Goal: Register for event/course

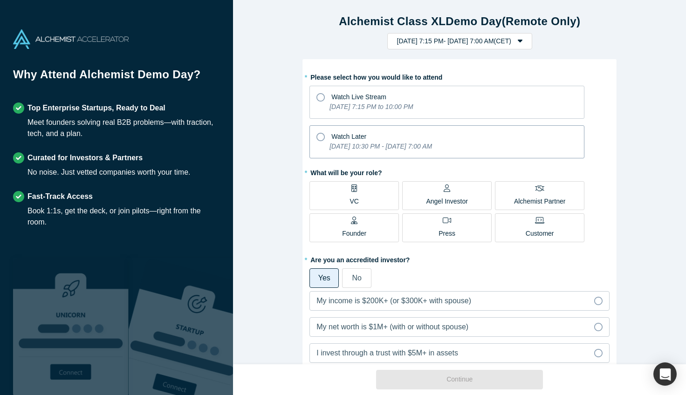
click at [343, 138] on span "Watch Later" at bounding box center [348, 136] width 35 height 7
click at [0, 0] on input "Watch Later [DATE] 10:30 PM - [DATE] 7:00 AM" at bounding box center [0, 0] width 0 height 0
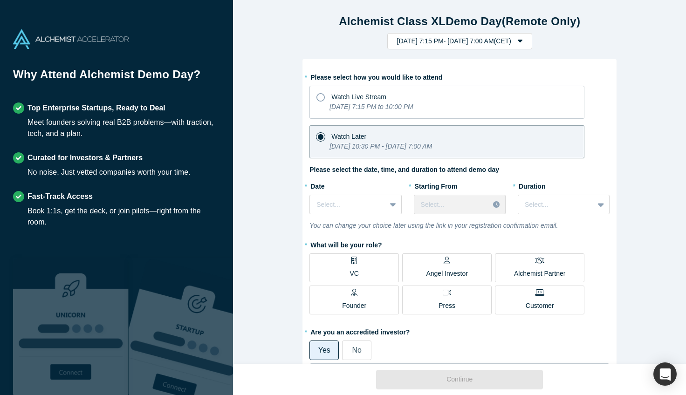
click at [341, 266] on label "VC" at bounding box center [353, 267] width 89 height 29
click at [0, 0] on input "VC" at bounding box center [0, 0] width 0 height 0
click at [368, 207] on div at bounding box center [347, 205] width 62 height 12
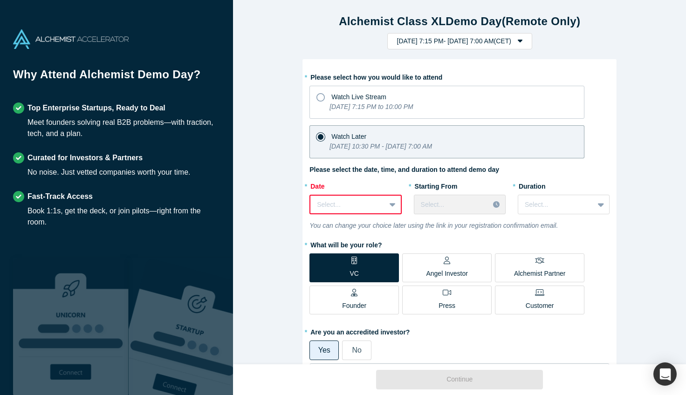
click at [379, 176] on div "* Please select how you would like to attend Watch Live Stream [DATE] 7:15 PM t…" at bounding box center [459, 312] width 300 height 486
click at [446, 203] on div "Select..." at bounding box center [460, 205] width 92 height 20
click at [386, 205] on div at bounding box center [393, 204] width 15 height 17
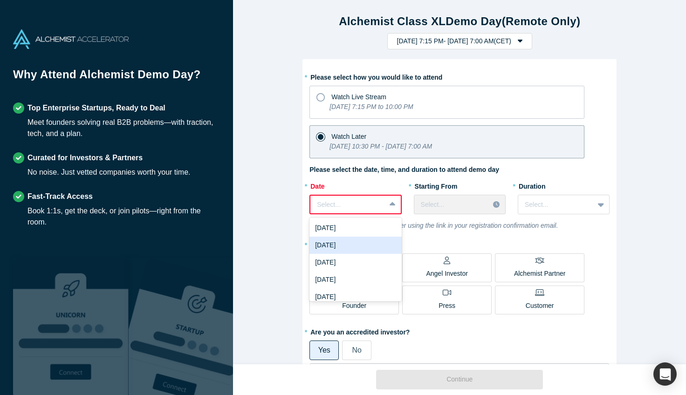
click at [359, 239] on div "[DATE]" at bounding box center [355, 245] width 92 height 17
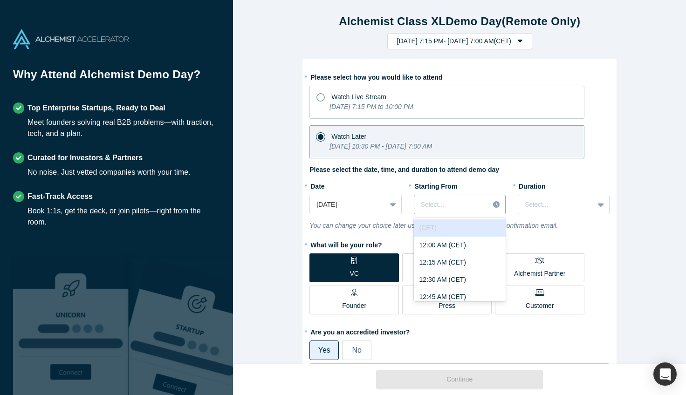
click at [445, 197] on div "Select..." at bounding box center [451, 204] width 75 height 15
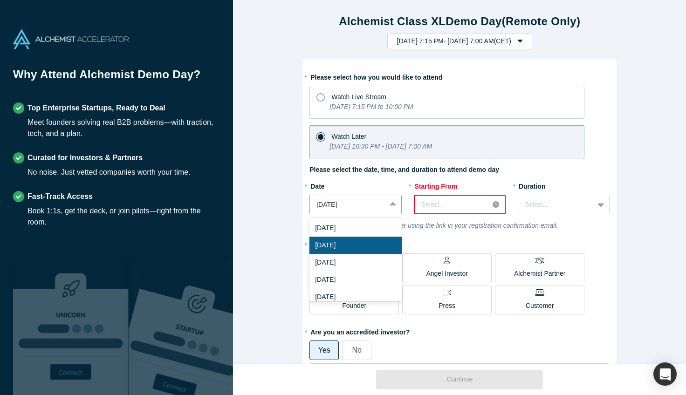
click at [380, 210] on div "[DATE]" at bounding box center [347, 204] width 75 height 15
click at [359, 256] on div "[DATE]" at bounding box center [355, 262] width 92 height 17
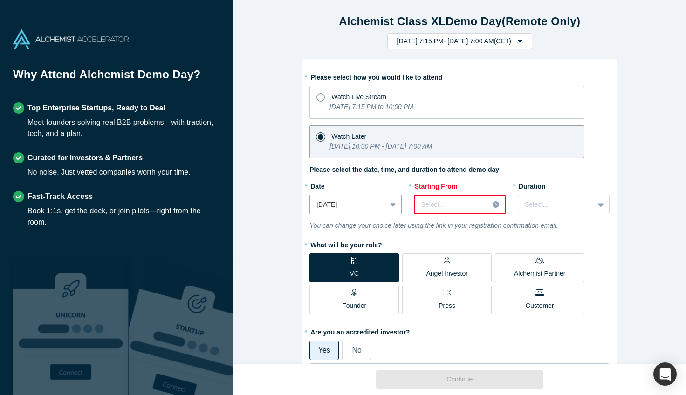
click at [436, 205] on div at bounding box center [451, 205] width 61 height 12
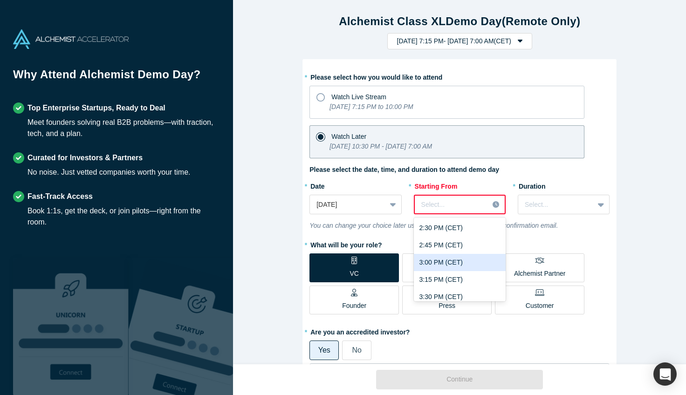
click at [440, 263] on div "3:00 PM (CET)" at bounding box center [460, 262] width 92 height 17
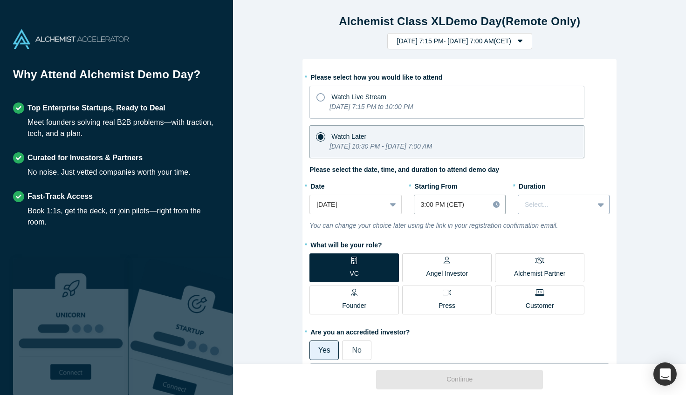
click at [568, 200] on div at bounding box center [555, 205] width 62 height 12
click at [547, 286] on div "3 hours" at bounding box center [563, 290] width 92 height 17
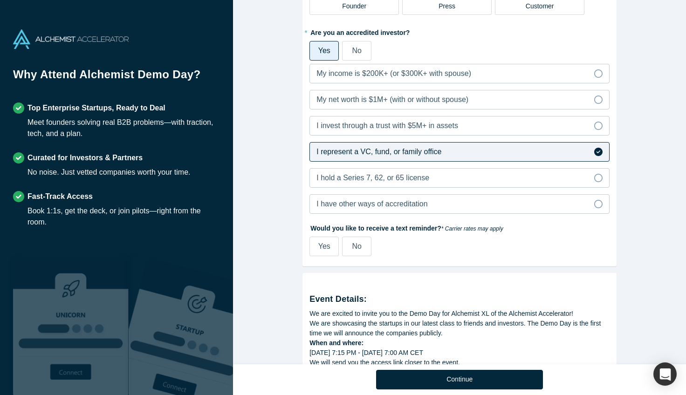
scroll to position [310, 0]
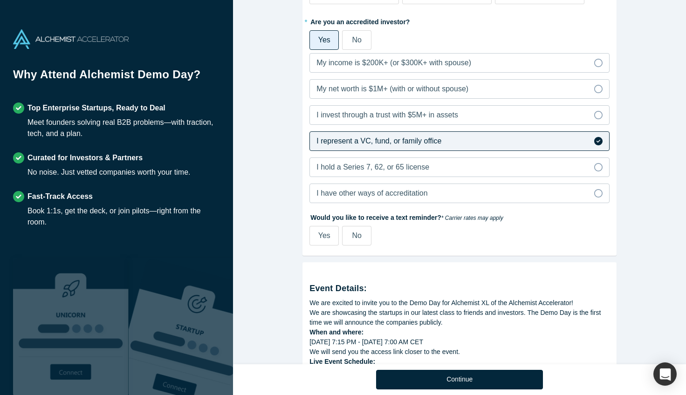
click at [358, 236] on span "No" at bounding box center [356, 235] width 9 height 8
click at [0, 0] on input "No" at bounding box center [0, 0] width 0 height 0
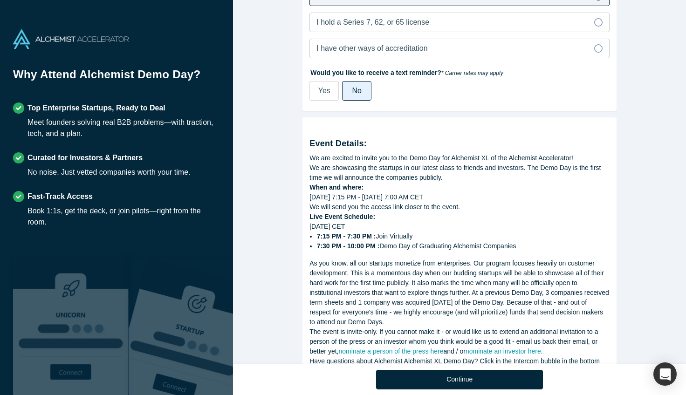
scroll to position [496, 0]
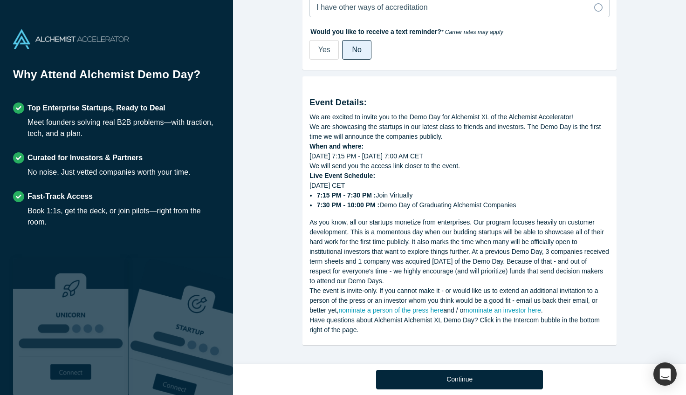
click at [340, 194] on strong "7:15 PM - 7:30 PM :" at bounding box center [346, 194] width 59 height 7
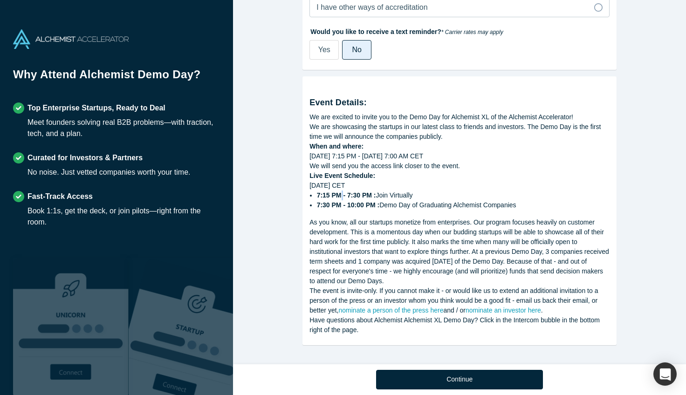
click at [340, 194] on strong "7:15 PM - 7:30 PM :" at bounding box center [346, 194] width 59 height 7
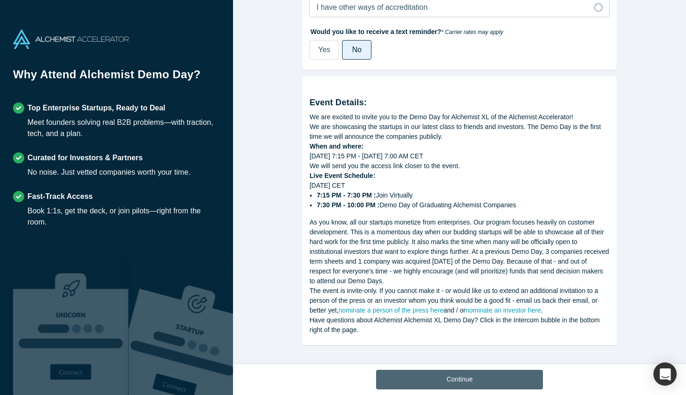
click at [403, 381] on button "Continue" at bounding box center [459, 380] width 167 height 20
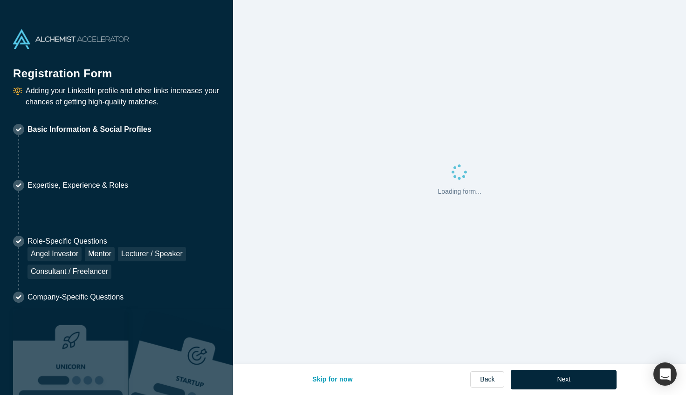
select select "ES"
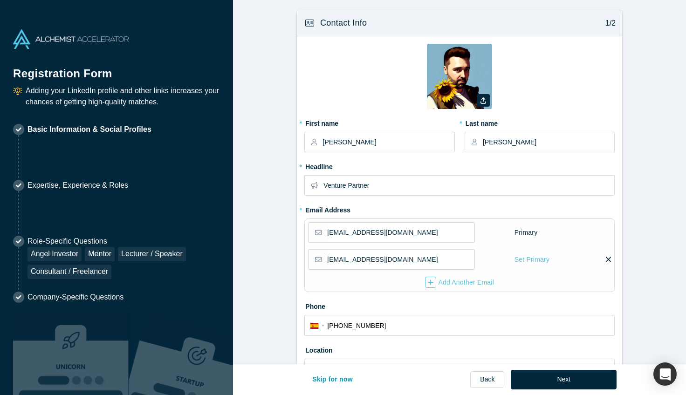
type input "[GEOGRAPHIC_DATA], [GEOGRAPHIC_DATA]"
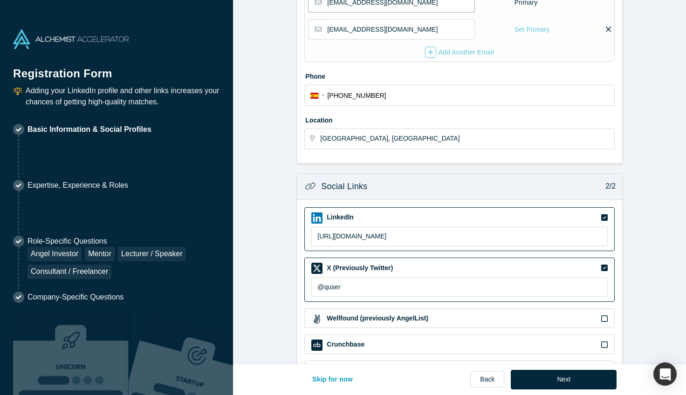
scroll to position [293, 0]
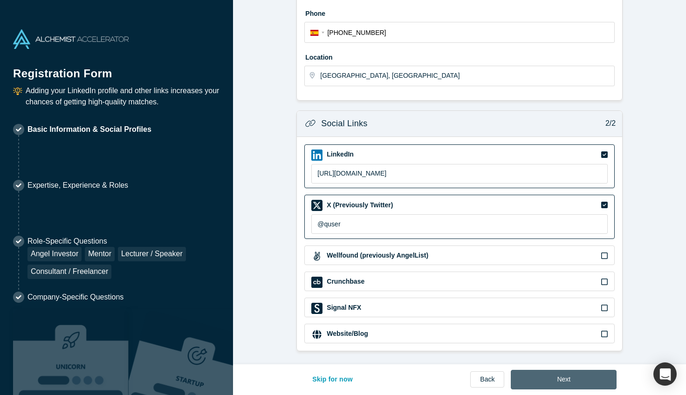
click at [558, 380] on button "Next" at bounding box center [563, 380] width 106 height 20
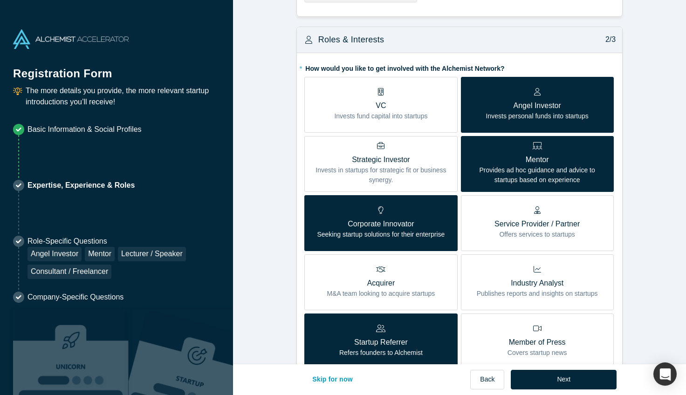
scroll to position [192, 0]
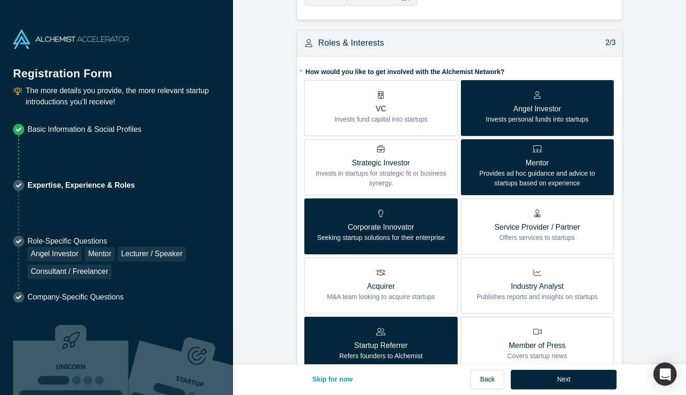
click at [372, 110] on p "VC" at bounding box center [380, 108] width 93 height 11
click at [0, 0] on input "VC Invests fund capital into startups" at bounding box center [0, 0] width 0 height 0
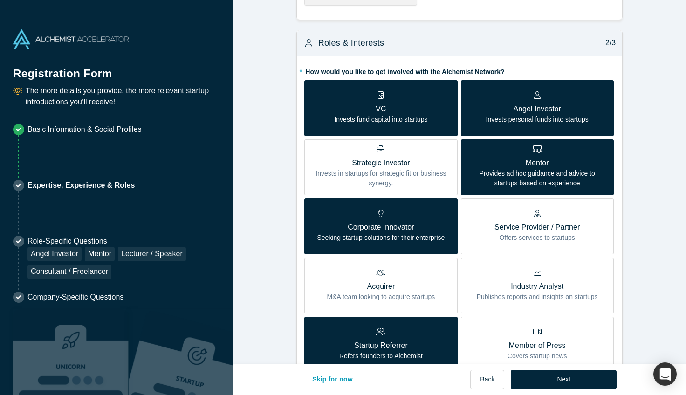
click at [565, 121] on p "Invests personal funds into startups" at bounding box center [537, 120] width 102 height 10
click at [0, 0] on input "Angel Investor Invests personal funds into startups" at bounding box center [0, 0] width 0 height 0
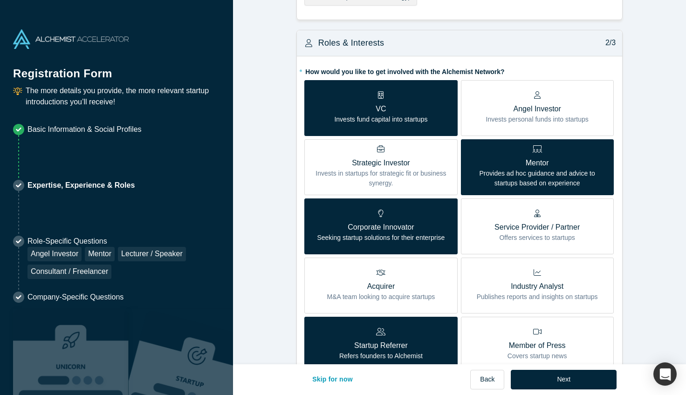
click at [565, 119] on p "Invests personal funds into startups" at bounding box center [537, 120] width 102 height 10
click at [0, 0] on input "Angel Investor Invests personal funds into startups" at bounding box center [0, 0] width 0 height 0
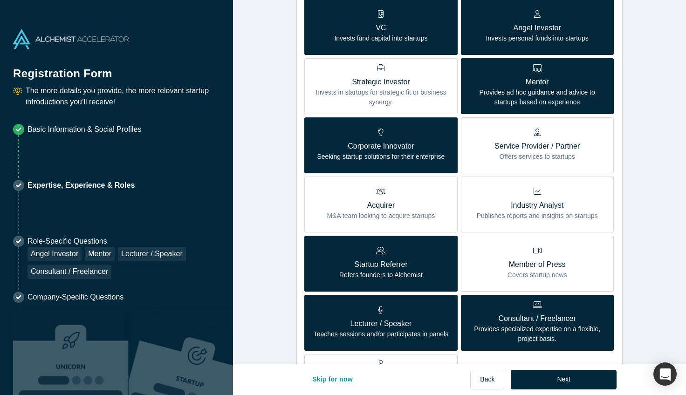
scroll to position [276, 0]
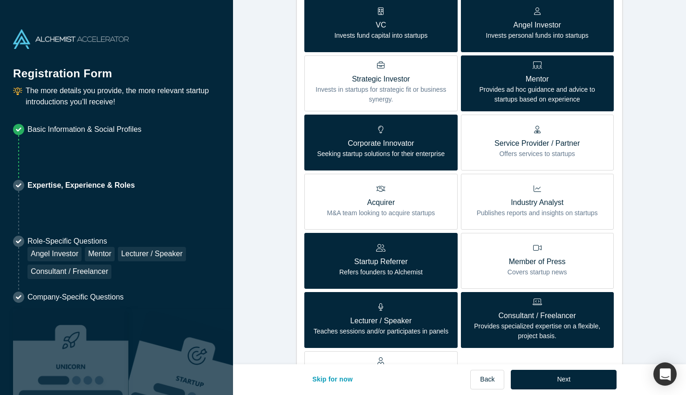
click at [494, 148] on p "Service Provider / Partner" at bounding box center [536, 143] width 85 height 11
click at [0, 0] on input "Service Provider / Partner Offers services to startups" at bounding box center [0, 0] width 0 height 0
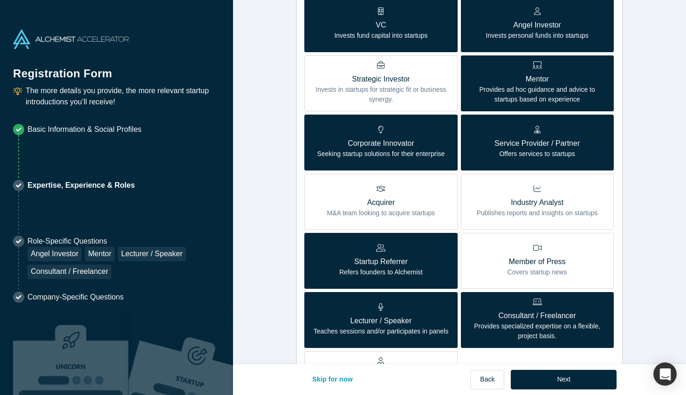
click at [494, 148] on p "Service Provider / Partner" at bounding box center [536, 143] width 85 height 11
click at [0, 0] on input "Service Provider / Partner Offers services to startups" at bounding box center [0, 0] width 0 height 0
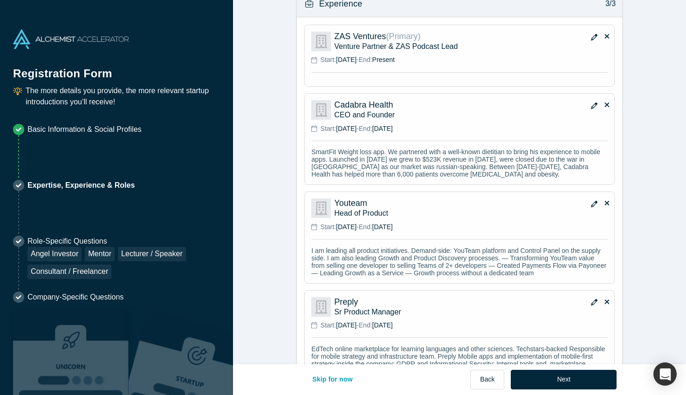
scroll to position [760, 0]
click at [555, 385] on button "Next" at bounding box center [563, 380] width 106 height 20
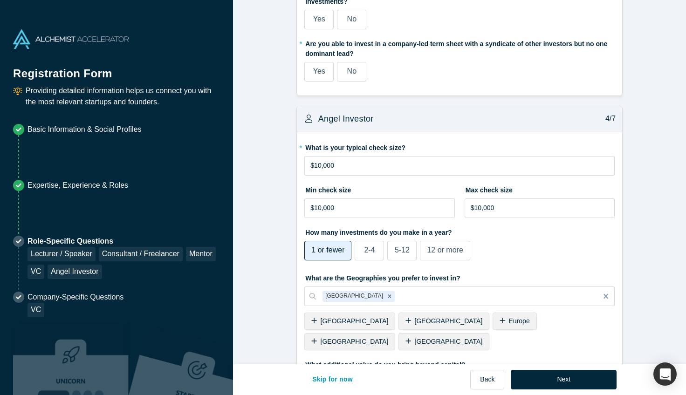
scroll to position [1315, 0]
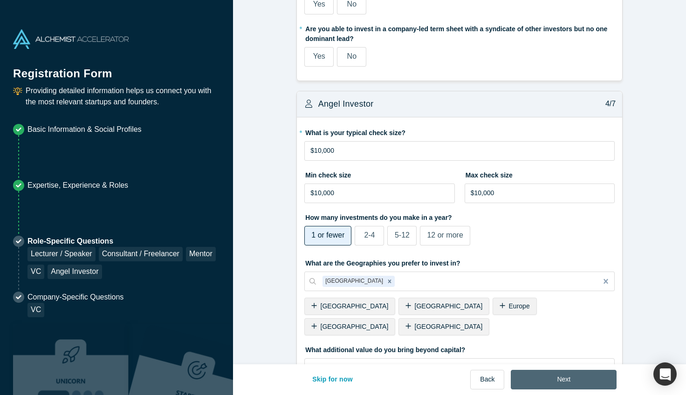
click at [553, 379] on button "Next" at bounding box center [563, 380] width 106 height 20
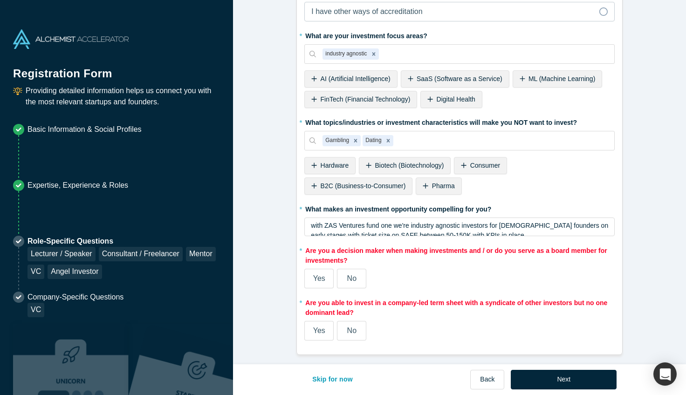
scroll to position [1152, 0]
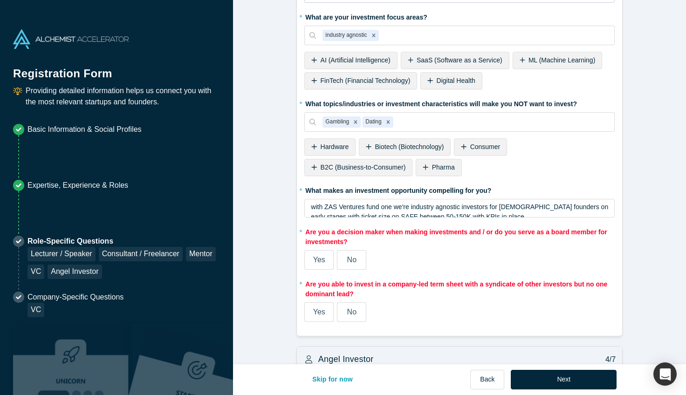
click at [330, 259] on label "Yes" at bounding box center [318, 260] width 29 height 20
click at [0, 0] on input "Yes" at bounding box center [0, 0] width 0 height 0
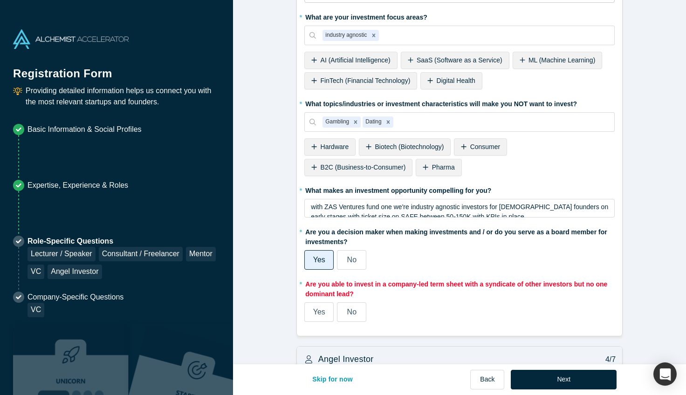
click at [325, 311] on label "Yes" at bounding box center [318, 312] width 29 height 20
click at [0, 0] on input "Yes" at bounding box center [0, 0] width 0 height 0
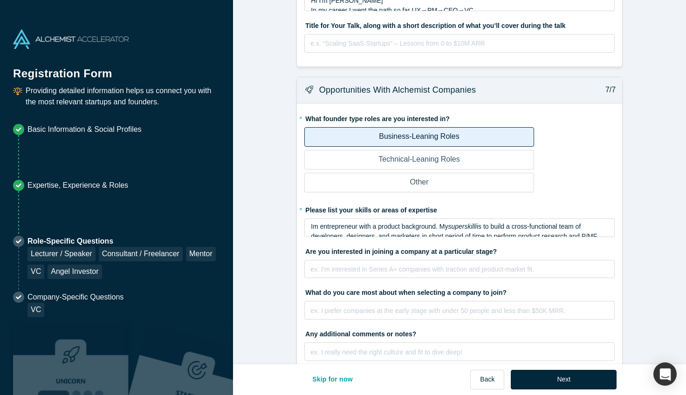
scroll to position [2152, 0]
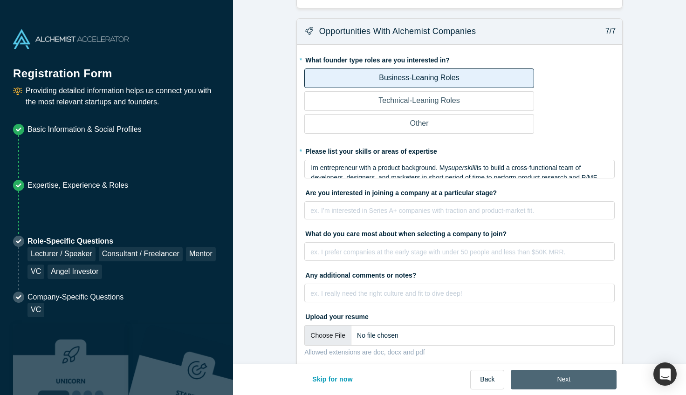
click at [531, 377] on button "Next" at bounding box center [563, 380] width 106 height 20
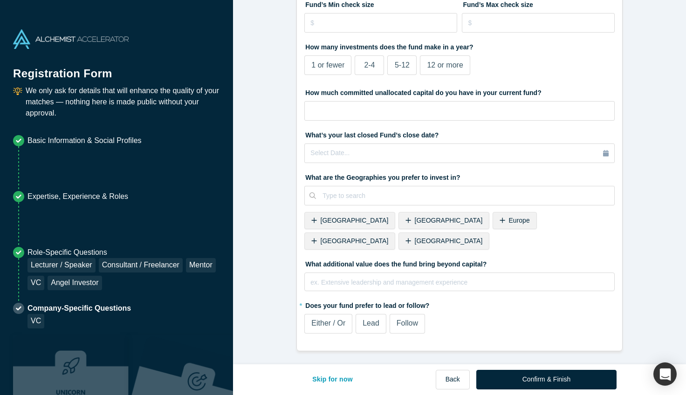
scroll to position [0, 0]
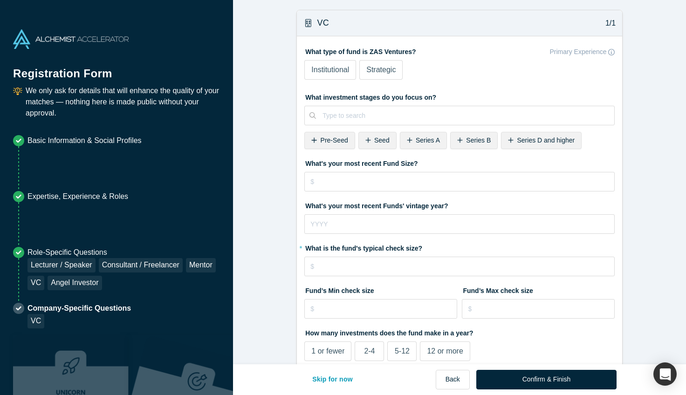
click at [337, 138] on span "Pre-Seed" at bounding box center [333, 139] width 27 height 7
click at [333, 145] on div "Seed" at bounding box center [323, 140] width 38 height 17
click at [332, 184] on input "tel" at bounding box center [459, 182] width 310 height 20
type input "$3,000,000"
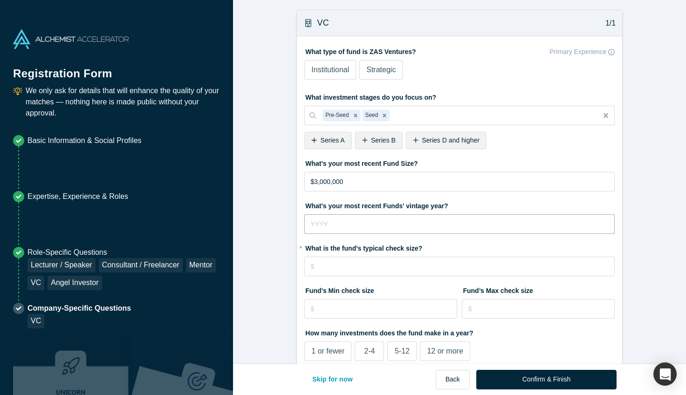
click at [340, 227] on input "tel" at bounding box center [459, 224] width 310 height 20
click at [286, 243] on form "VC 1/1 What type of fund is ZAS Ventures? Primary Experience Institutional Stra…" at bounding box center [459, 323] width 453 height 627
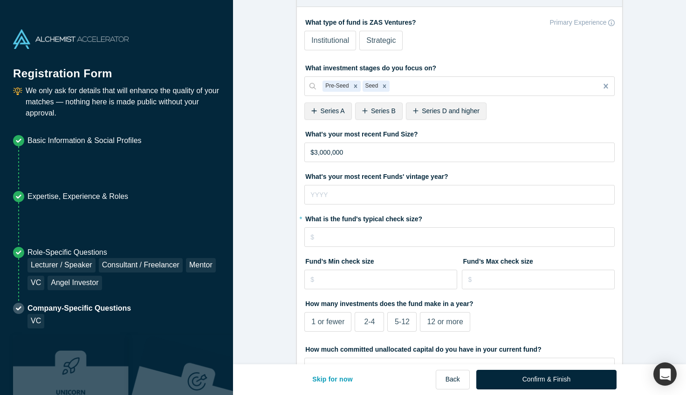
scroll to position [33, 0]
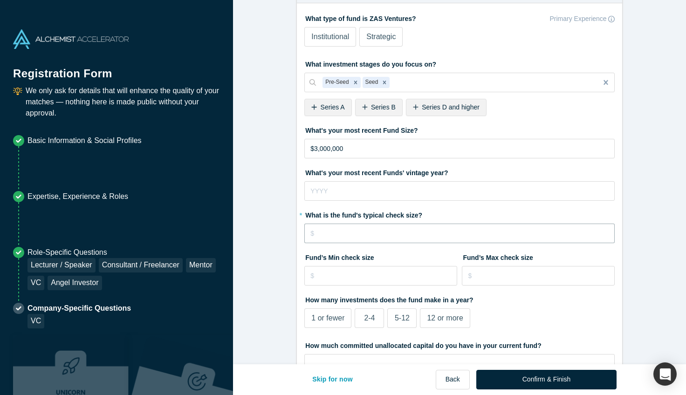
click at [358, 234] on input "tel" at bounding box center [459, 234] width 310 height 20
type input "$50,000"
click at [292, 280] on form "VC 1/1 What type of fund is ZAS Ventures? Primary Experience Institutional Stra…" at bounding box center [459, 290] width 453 height 627
click at [360, 280] on input "tel" at bounding box center [380, 276] width 153 height 20
type input "$50,000"
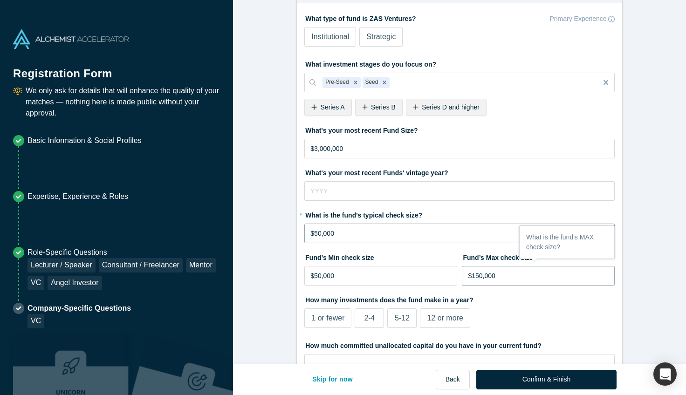
type input "$150,000"
click at [320, 231] on input "$50,000" at bounding box center [459, 234] width 310 height 20
type input "$5,000"
type input "$75,000"
click at [266, 298] on form "VC 1/1 What type of fund is ZAS Ventures? Primary Experience Institutional Stra…" at bounding box center [459, 290] width 453 height 627
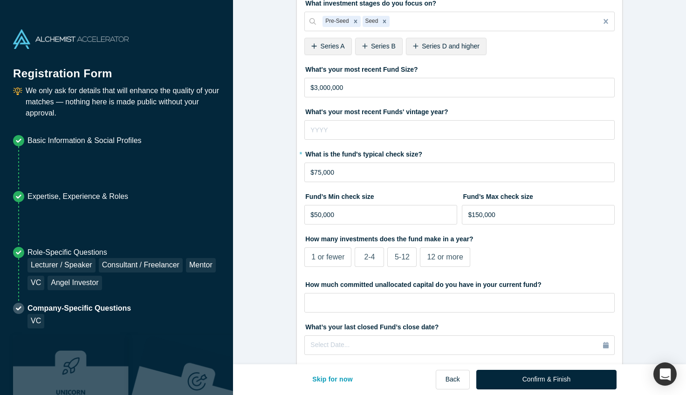
scroll to position [103, 0]
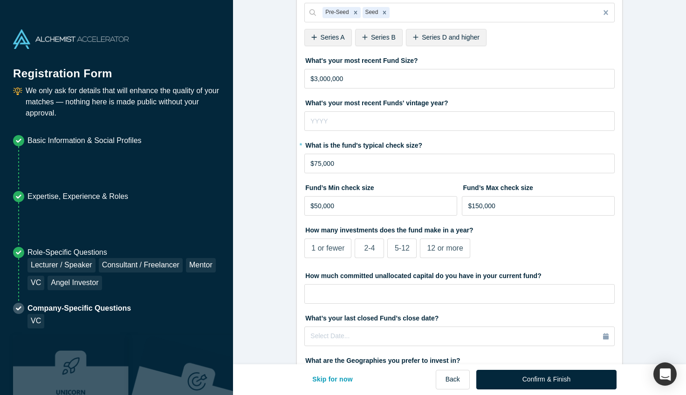
click at [413, 250] on label "5-12" at bounding box center [401, 248] width 29 height 20
click at [0, 0] on input "5-12" at bounding box center [0, 0] width 0 height 0
click at [387, 294] on input "tel" at bounding box center [459, 294] width 310 height 20
click at [418, 272] on label "How much committed unallocated capital do you have in your current fund?" at bounding box center [459, 274] width 310 height 13
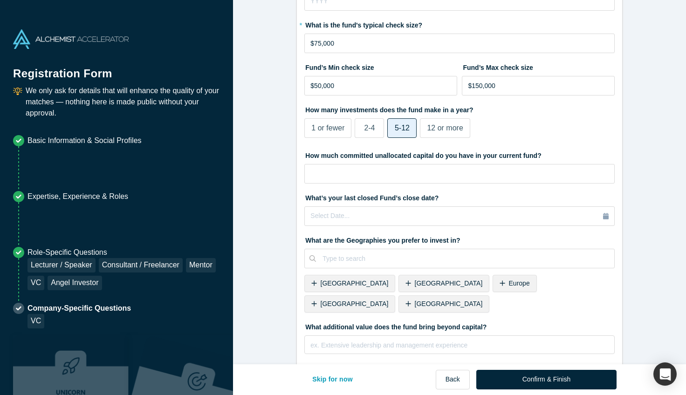
scroll to position [231, 0]
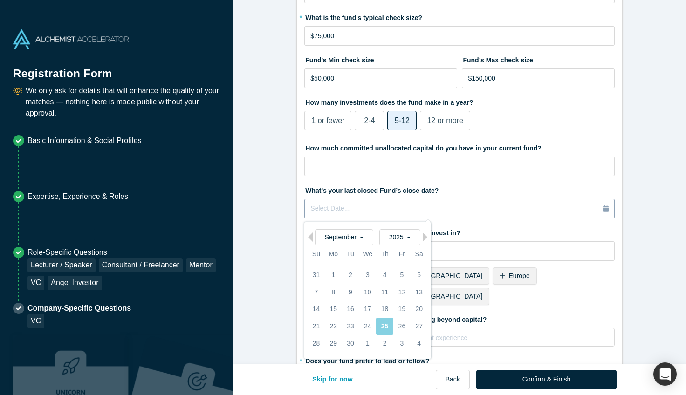
click at [439, 210] on div "Select Date..." at bounding box center [459, 209] width 298 height 10
click at [333, 189] on label "What’s your last closed Fund’s close date?" at bounding box center [459, 189] width 310 height 13
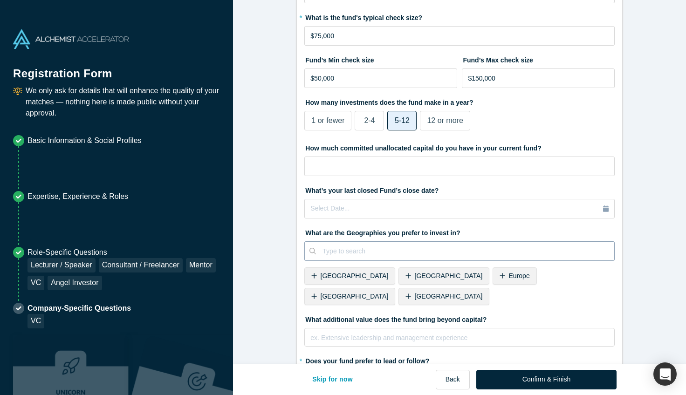
click at [327, 256] on div at bounding box center [464, 251] width 285 height 12
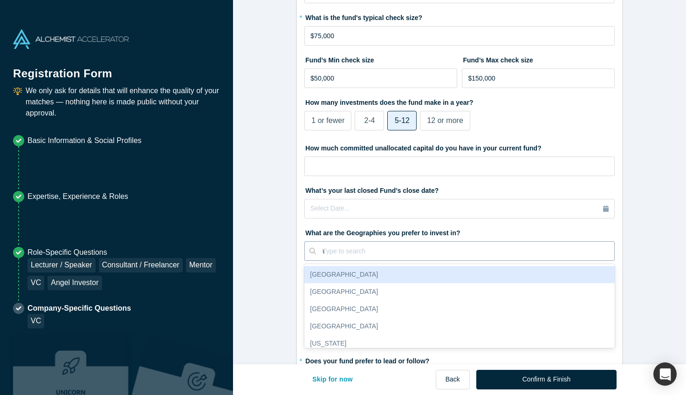
type input "uk"
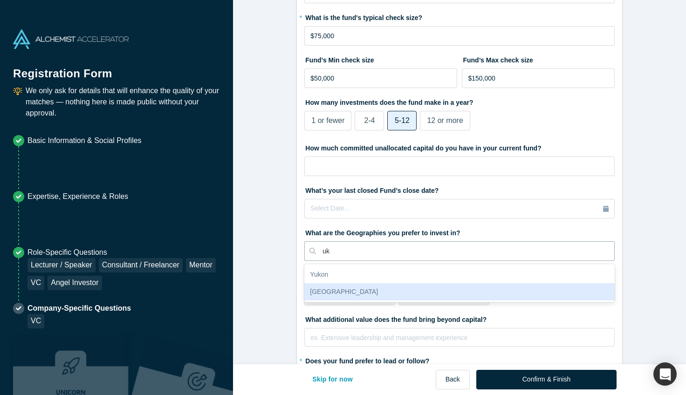
click at [322, 292] on div "[GEOGRAPHIC_DATA]" at bounding box center [459, 291] width 310 height 17
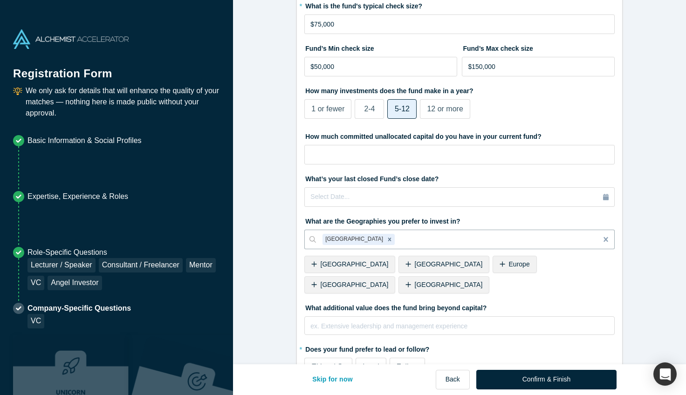
scroll to position [265, 0]
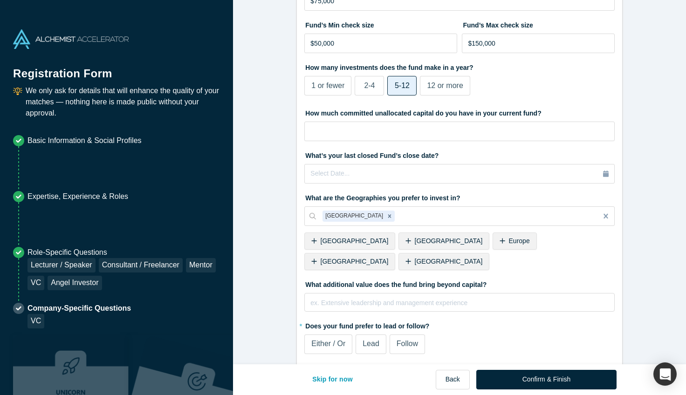
click at [340, 340] on span "Either / Or" at bounding box center [328, 344] width 34 height 8
click at [0, 0] on input "Either / Or" at bounding box center [0, 0] width 0 height 0
click at [374, 340] on span "Lead" at bounding box center [370, 344] width 17 height 8
click at [0, 0] on input "Lead" at bounding box center [0, 0] width 0 height 0
click at [420, 334] on label "Follow" at bounding box center [406, 344] width 35 height 20
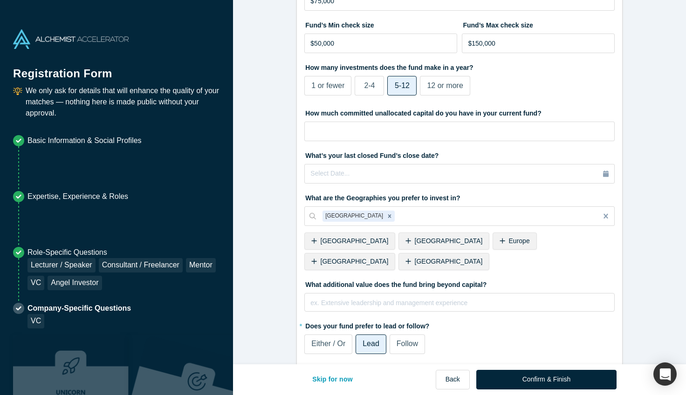
click at [0, 0] on input "Follow" at bounding box center [0, 0] width 0 height 0
click at [342, 340] on span "Either / Or" at bounding box center [328, 344] width 34 height 8
click at [0, 0] on input "Either / Or" at bounding box center [0, 0] width 0 height 0
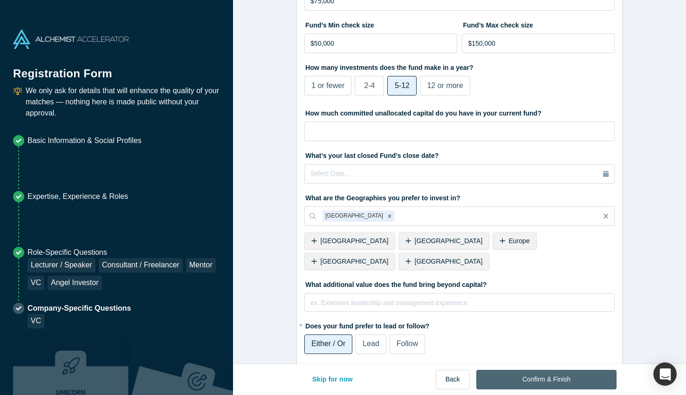
click at [535, 381] on button "Confirm & Finish" at bounding box center [546, 380] width 140 height 20
